Goal: Transaction & Acquisition: Obtain resource

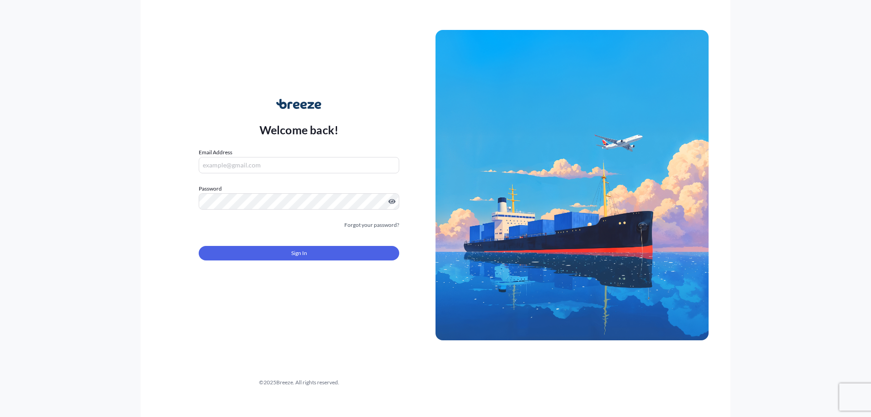
type input "[EMAIL_ADDRESS][DOMAIN_NAME]"
click at [304, 256] on span "Sign In" at bounding box center [299, 253] width 16 height 9
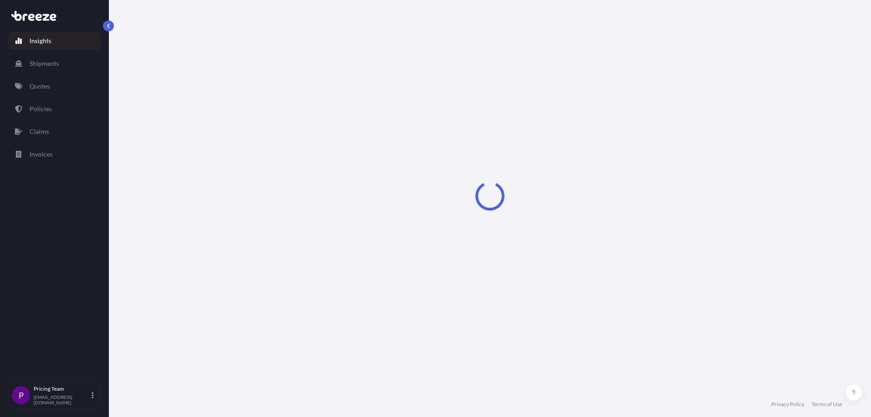
select select "2025"
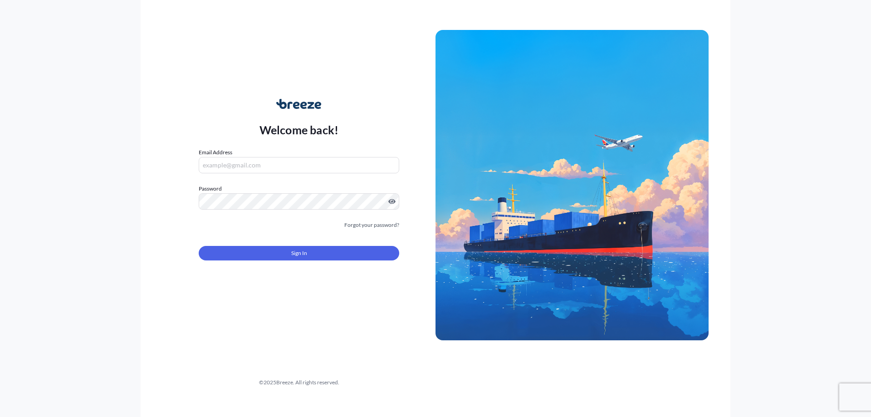
type input "[EMAIL_ADDRESS][DOMAIN_NAME]"
click at [293, 255] on span "Sign In" at bounding box center [299, 253] width 16 height 9
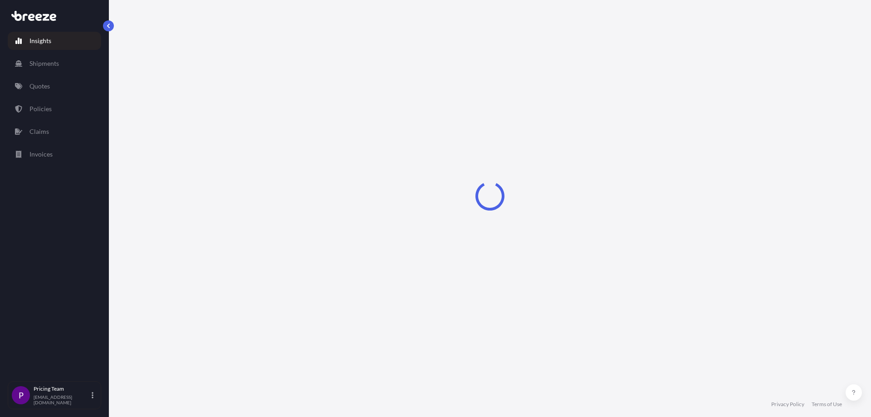
select select "2025"
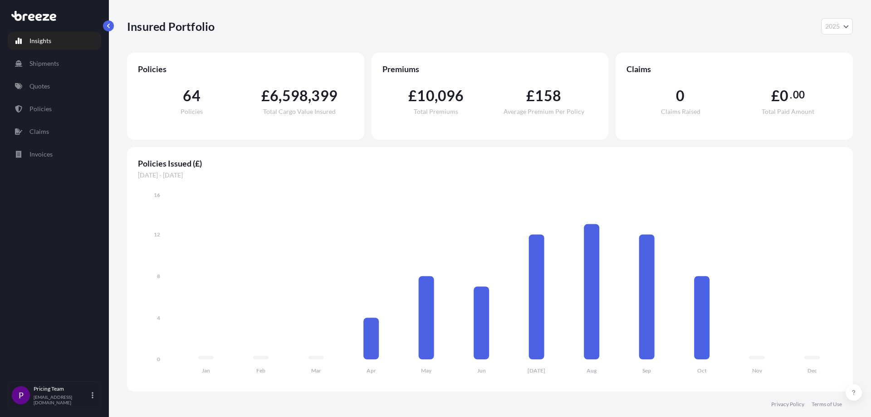
click at [31, 42] on p "Insights" at bounding box center [40, 40] width 22 height 9
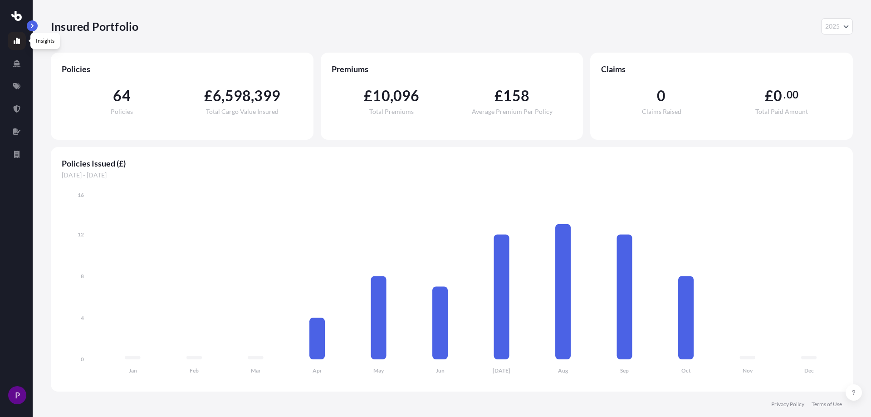
click at [13, 43] on link at bounding box center [17, 41] width 18 height 18
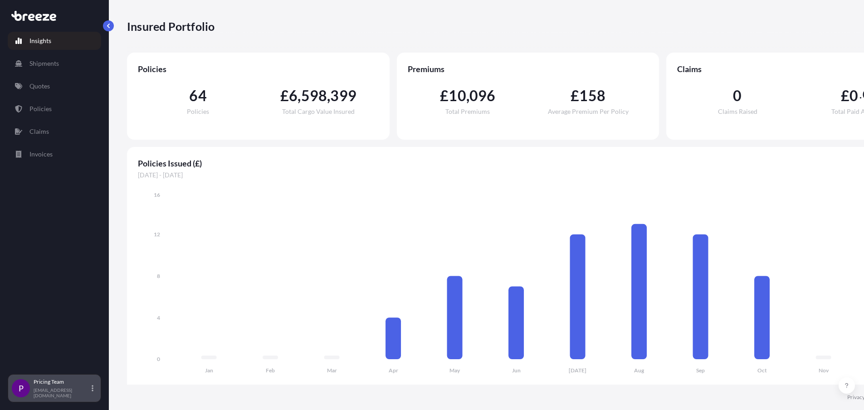
click at [50, 398] on p "[EMAIL_ADDRESS][DOMAIN_NAME]" at bounding box center [62, 392] width 56 height 11
click at [282, 259] on icon "Jan Feb Mar Apr May Jun [DATE] Aug Sep Oct Nov Dec 0 4 8 12 16" at bounding box center [528, 285] width 780 height 190
click at [38, 86] on p "Quotes" at bounding box center [39, 86] width 20 height 9
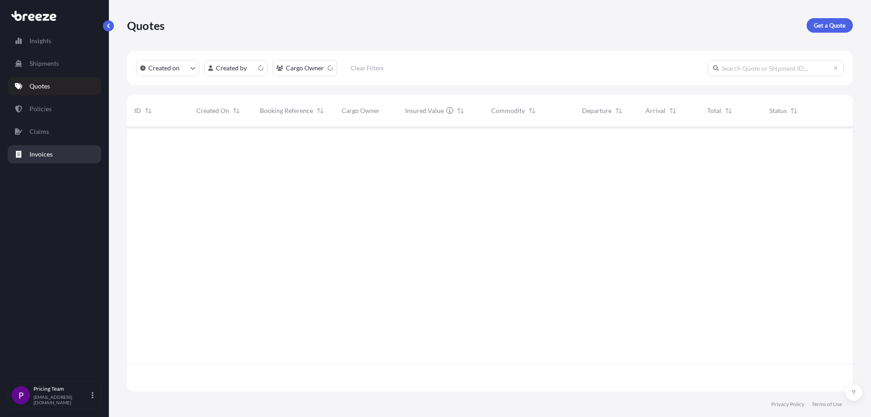
scroll to position [263, 719]
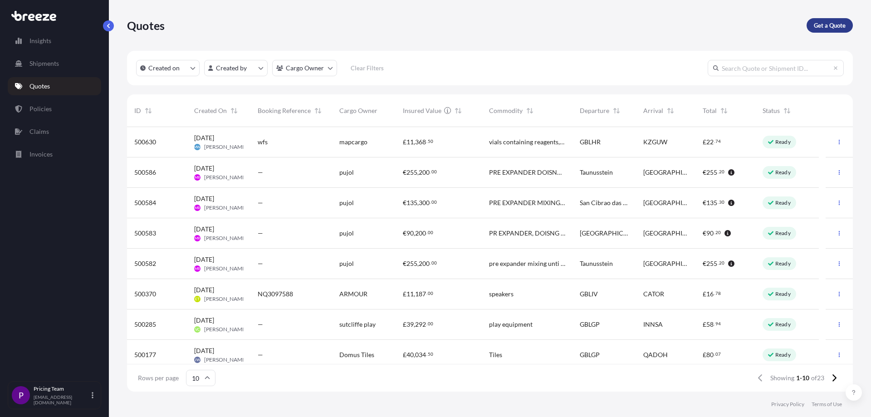
click at [830, 17] on div "Quotes Get a Quote" at bounding box center [490, 25] width 726 height 51
click at [829, 28] on p "Get a Quote" at bounding box center [830, 25] width 32 height 9
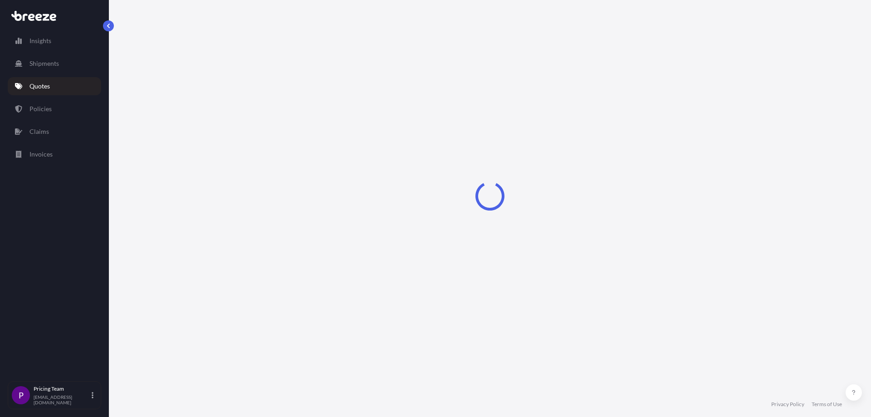
select select "Sea"
select select "1"
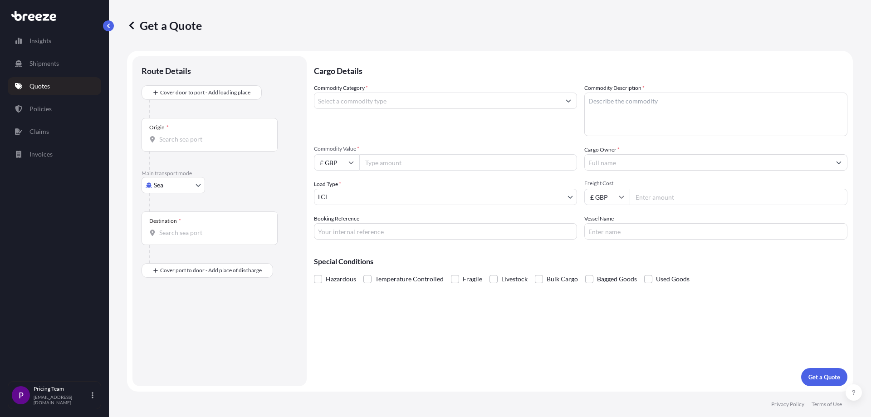
click at [348, 102] on input "Commodity Category *" at bounding box center [437, 101] width 246 height 16
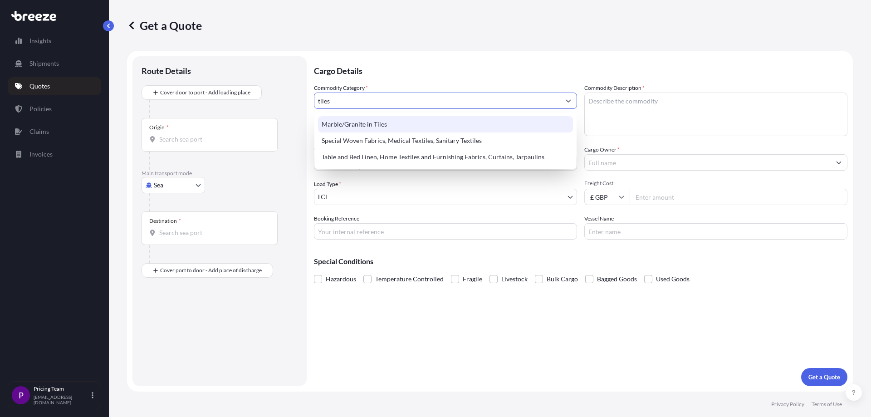
click at [376, 126] on div "Marble/Granite in Tiles" at bounding box center [445, 124] width 255 height 16
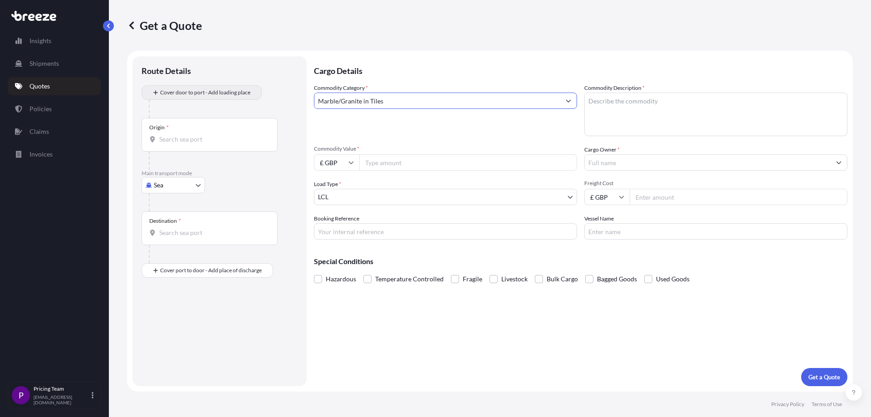
type input "Marble/Granite in Tiles"
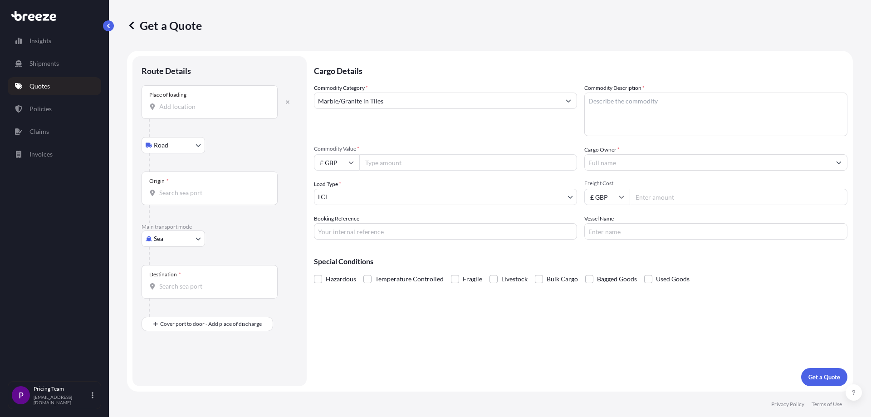
click at [182, 105] on input "Place of loading" at bounding box center [212, 106] width 107 height 9
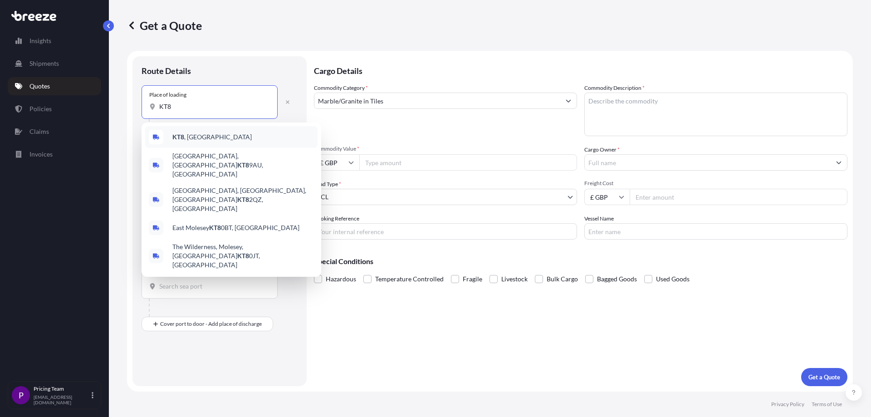
click at [197, 142] on div "KT8 , [GEOGRAPHIC_DATA]" at bounding box center [231, 137] width 172 height 22
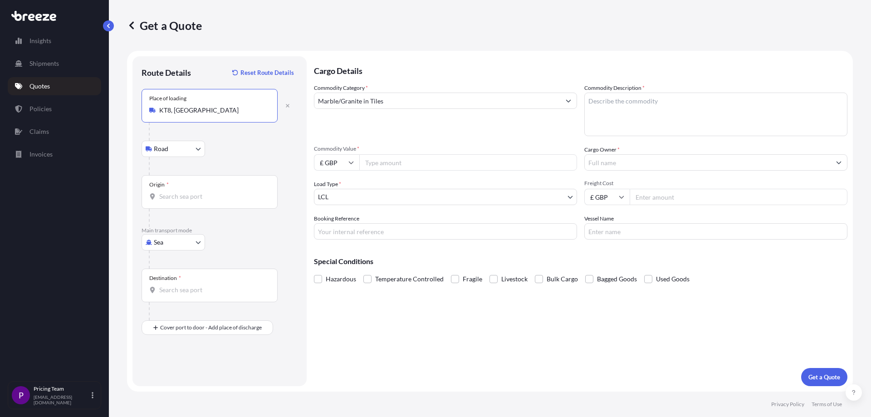
type input "KT8, [GEOGRAPHIC_DATA]"
click at [176, 195] on input "Origin *" at bounding box center [212, 196] width 107 height 9
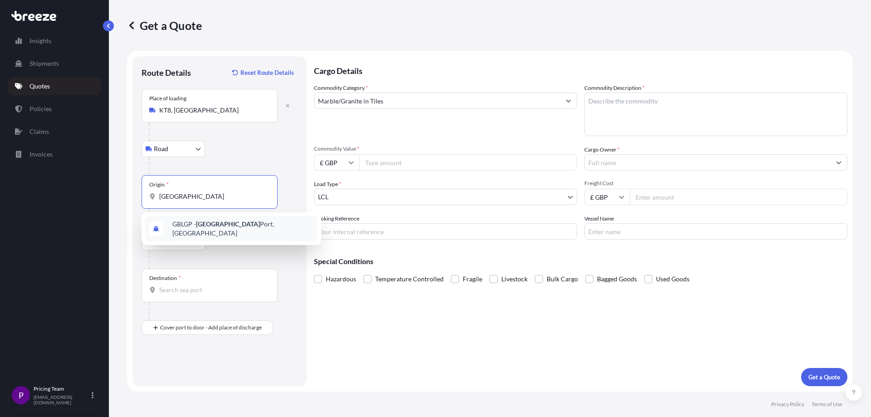
click at [193, 229] on span "GBLGP - [GEOGRAPHIC_DATA], [GEOGRAPHIC_DATA]" at bounding box center [243, 229] width 142 height 18
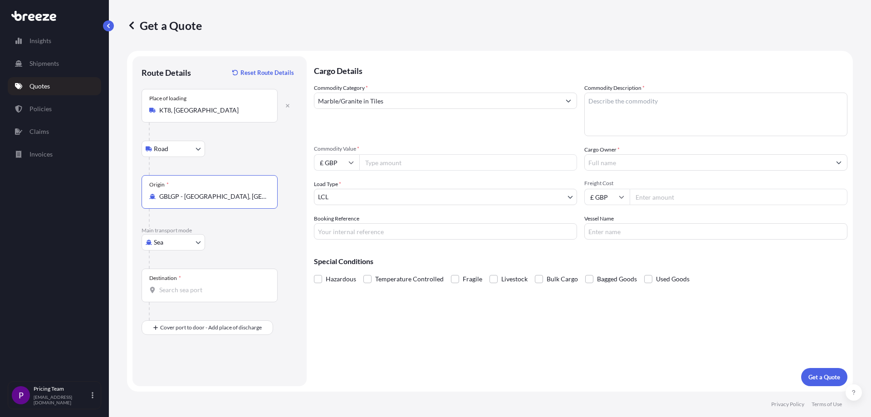
type input "GBLGP - [GEOGRAPHIC_DATA], [GEOGRAPHIC_DATA]"
click at [181, 280] on div "Destination *" at bounding box center [210, 286] width 136 height 34
click at [181, 285] on input "Destination *" at bounding box center [212, 289] width 107 height 9
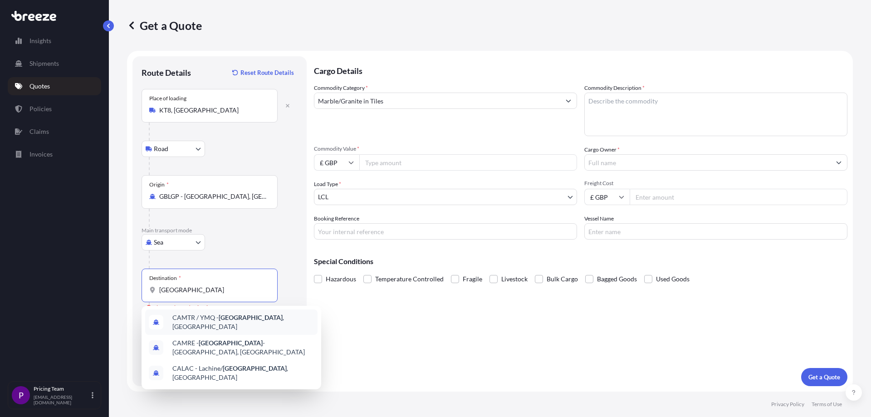
click at [204, 322] on span "CAMTR / YMQ - [GEOGRAPHIC_DATA] , [GEOGRAPHIC_DATA]" at bounding box center [243, 322] width 142 height 18
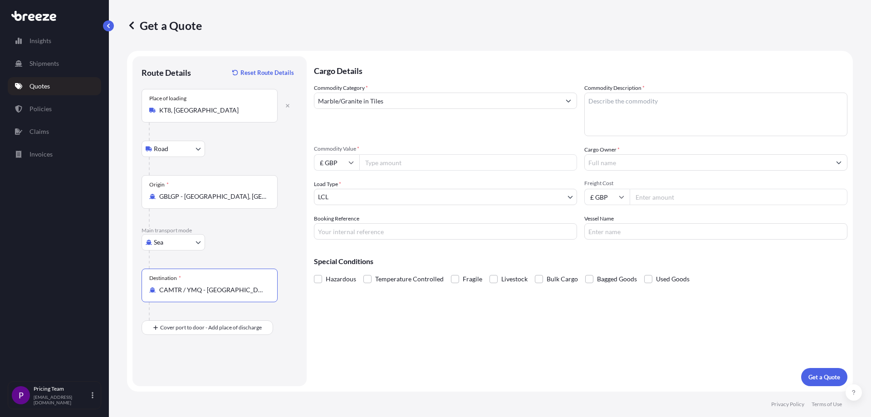
type input "CAMTR / YMQ - [GEOGRAPHIC_DATA], [GEOGRAPHIC_DATA]"
click at [409, 164] on input "Commodity Value *" at bounding box center [468, 162] width 218 height 16
click at [614, 158] on input "Cargo Owner *" at bounding box center [708, 162] width 246 height 16
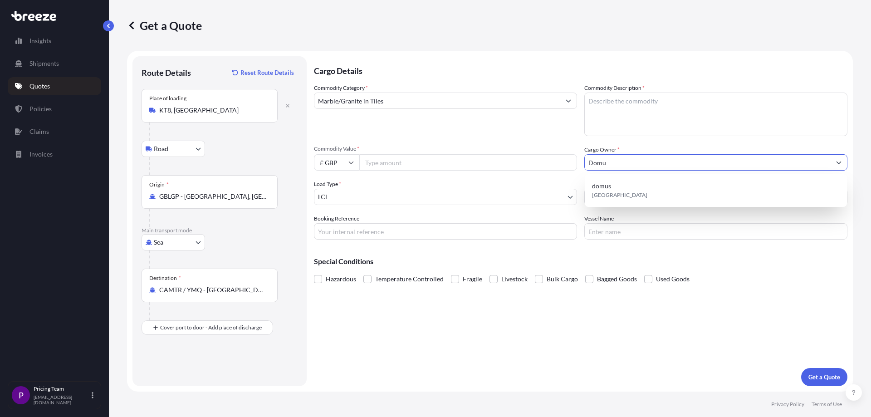
type input "Domus"
click at [622, 167] on input "Domus" at bounding box center [708, 162] width 246 height 16
drag, startPoint x: 622, startPoint y: 161, endPoint x: 531, endPoint y: 161, distance: 91.2
click at [531, 161] on div "Commodity Category * Marble/Granite in Tiles Commodity Description * Commodity …" at bounding box center [580, 161] width 533 height 156
drag, startPoint x: 610, startPoint y: 163, endPoint x: 544, endPoint y: 157, distance: 66.1
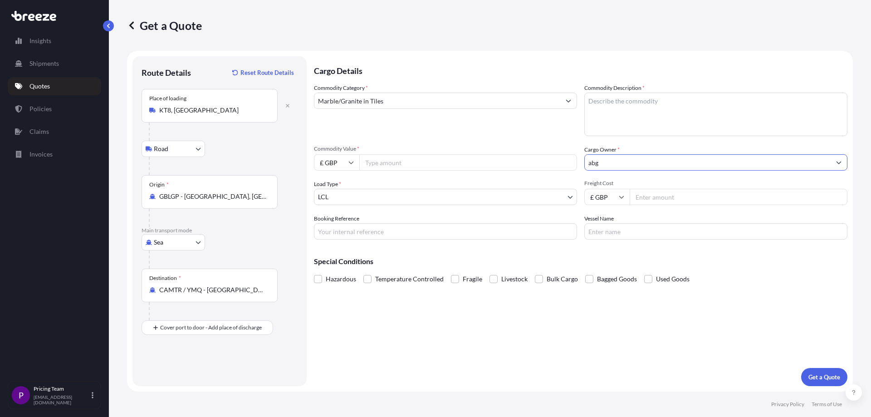
click at [544, 157] on div "Commodity Category * Marble/Granite in Tiles Commodity Description * Commodity …" at bounding box center [580, 161] width 533 height 156
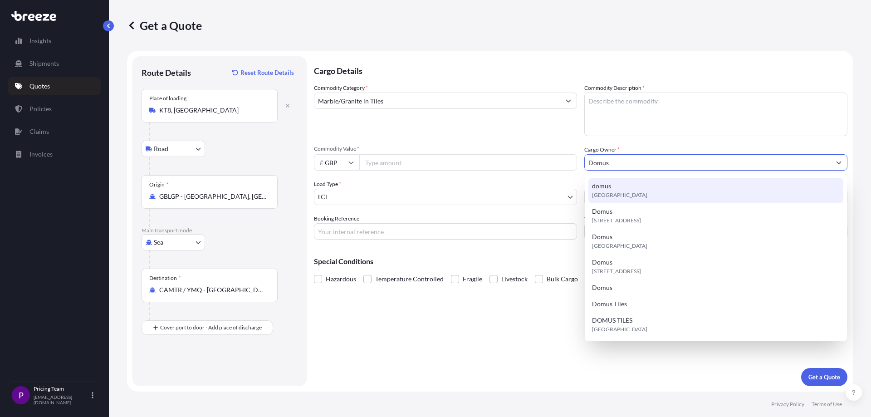
click at [627, 188] on div "domus [GEOGRAPHIC_DATA]" at bounding box center [715, 190] width 255 height 25
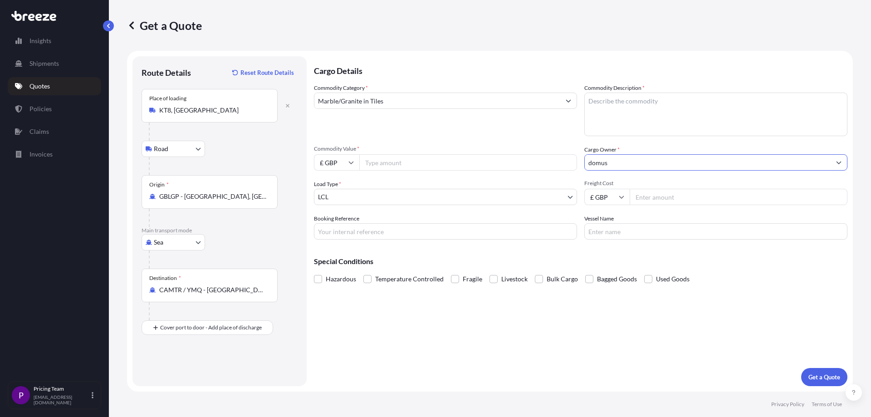
type input "domus"
click at [391, 161] on input "Commodity Value *" at bounding box center [468, 162] width 218 height 16
type input "4500"
click at [663, 200] on input "Freight Cost" at bounding box center [739, 197] width 218 height 16
type input "300"
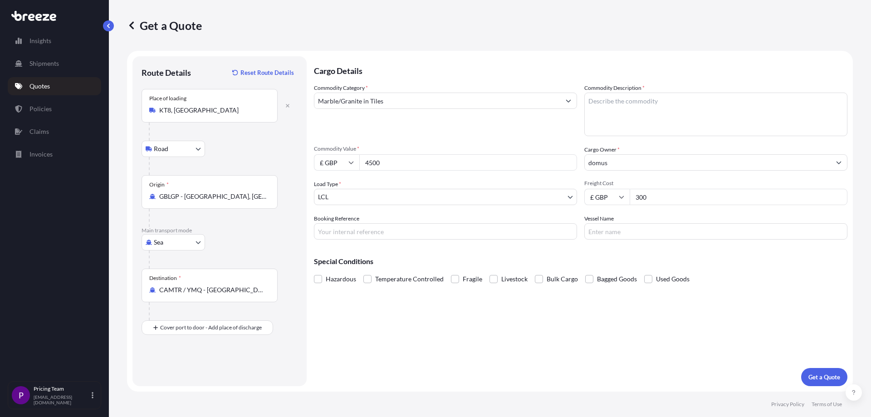
click at [378, 233] on input "Booking Reference" at bounding box center [445, 231] width 263 height 16
click at [816, 380] on p "Get a Quote" at bounding box center [824, 376] width 32 height 9
click at [649, 110] on textarea "Commodity Description *" at bounding box center [715, 115] width 263 height 44
type textarea "Tiles"
click at [810, 381] on button "Get a Quote" at bounding box center [824, 377] width 46 height 18
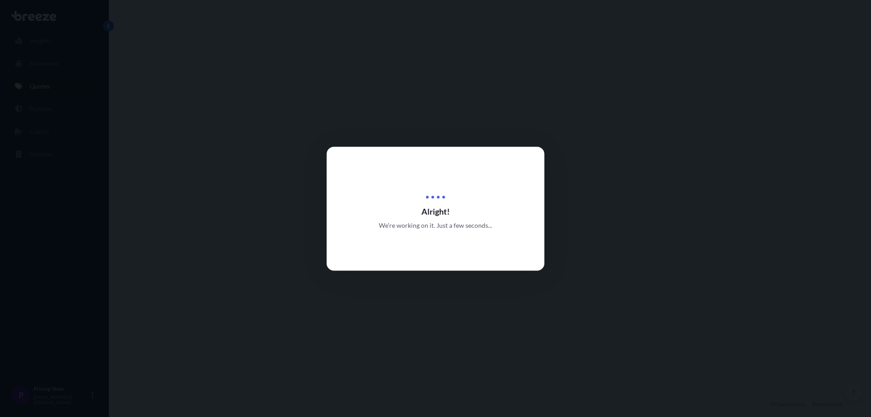
select select "Road"
select select "Sea"
select select "1"
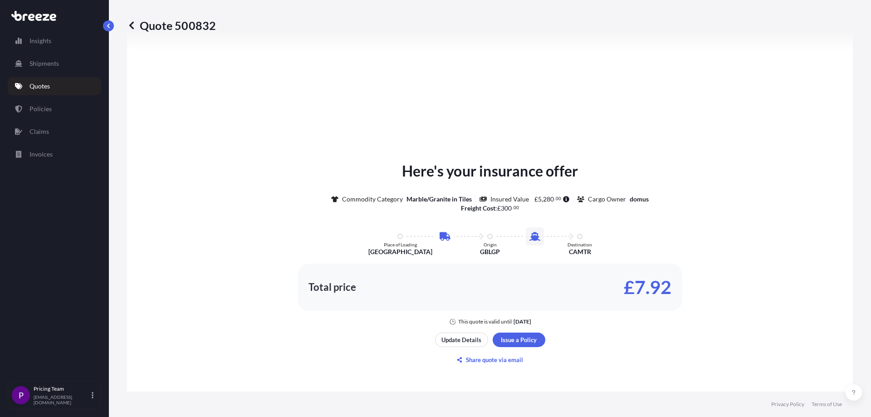
scroll to position [264, 0]
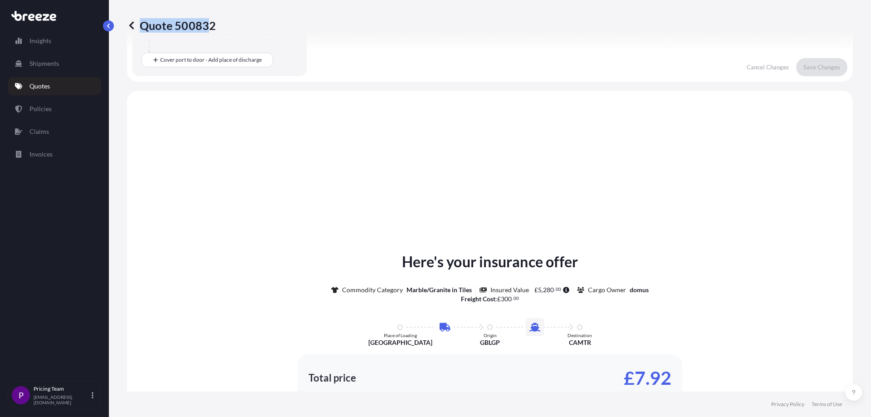
drag, startPoint x: 229, startPoint y: 26, endPoint x: 211, endPoint y: 23, distance: 18.3
click at [211, 23] on div "Quote 500832" at bounding box center [490, 25] width 726 height 15
copy p "Quote 50083"
